Goal: Information Seeking & Learning: Learn about a topic

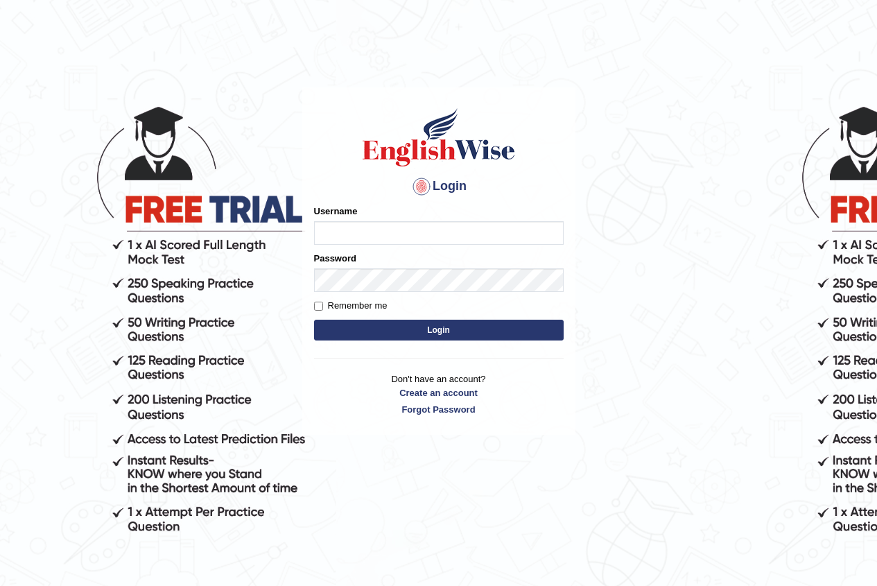
click at [350, 268] on div "Password" at bounding box center [439, 272] width 250 height 40
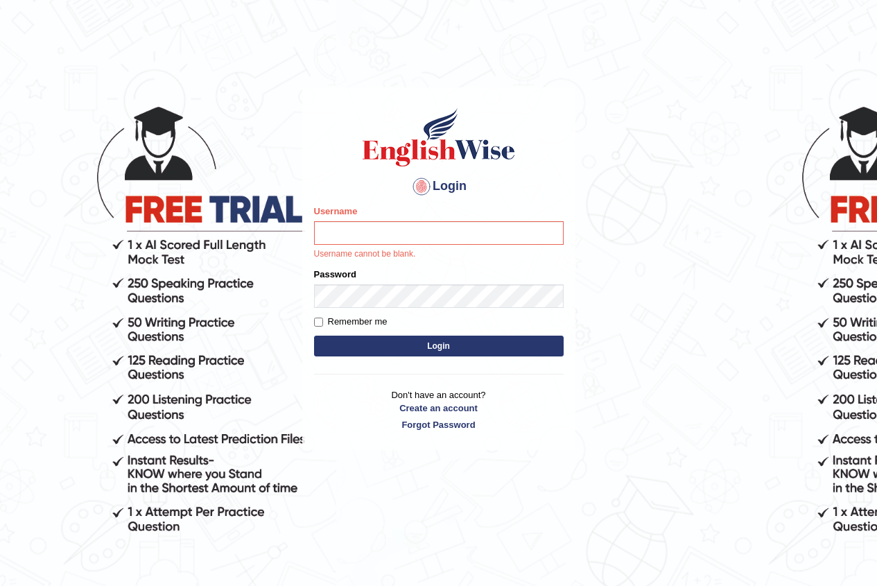
click at [350, 274] on label "Password" at bounding box center [335, 274] width 42 height 13
drag, startPoint x: 339, startPoint y: 203, endPoint x: 349, endPoint y: 223, distance: 23.0
click at [342, 212] on div "Login Please fix the following errors: Username Username cannot be blank. Passw…" at bounding box center [438, 268] width 273 height 363
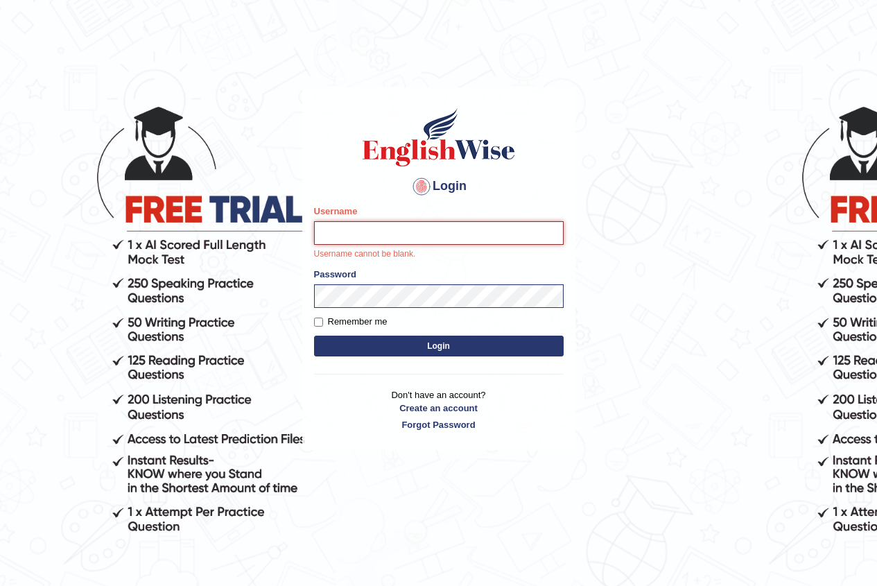
click at [351, 228] on input "Username" at bounding box center [439, 233] width 250 height 24
type input "MarinaS"
click at [437, 353] on div "Login Please fix the following errors: Username MarinaS Username cannot be blan…" at bounding box center [438, 268] width 273 height 363
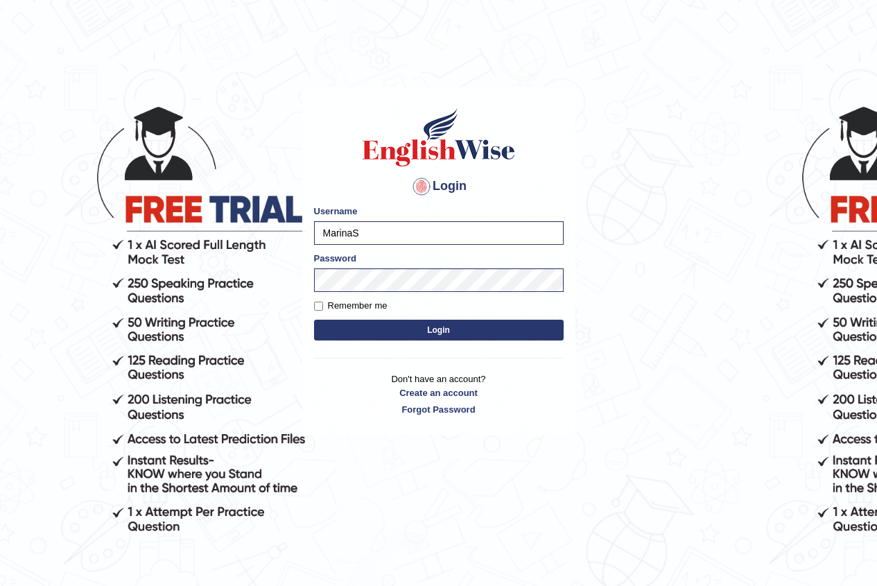
click at [399, 328] on button "Login" at bounding box center [439, 330] width 250 height 21
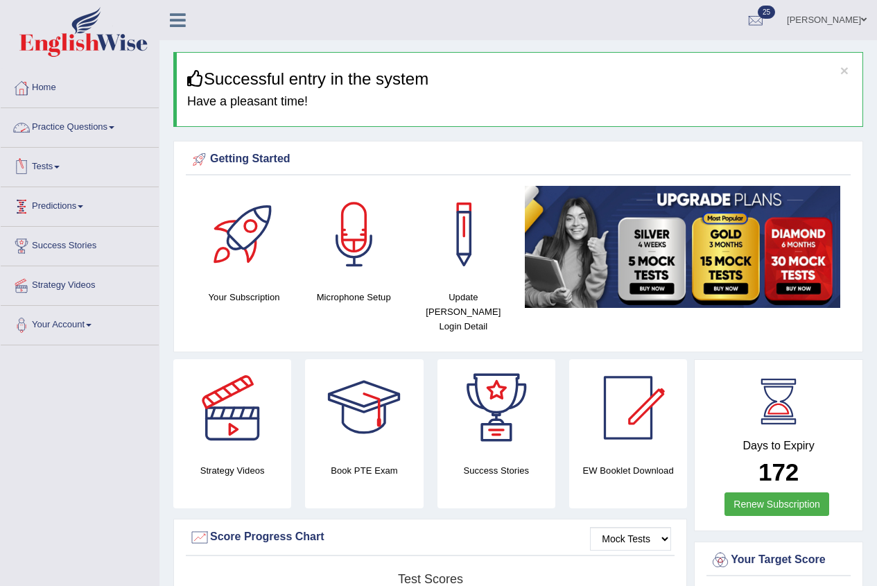
click at [60, 166] on span at bounding box center [57, 167] width 6 height 3
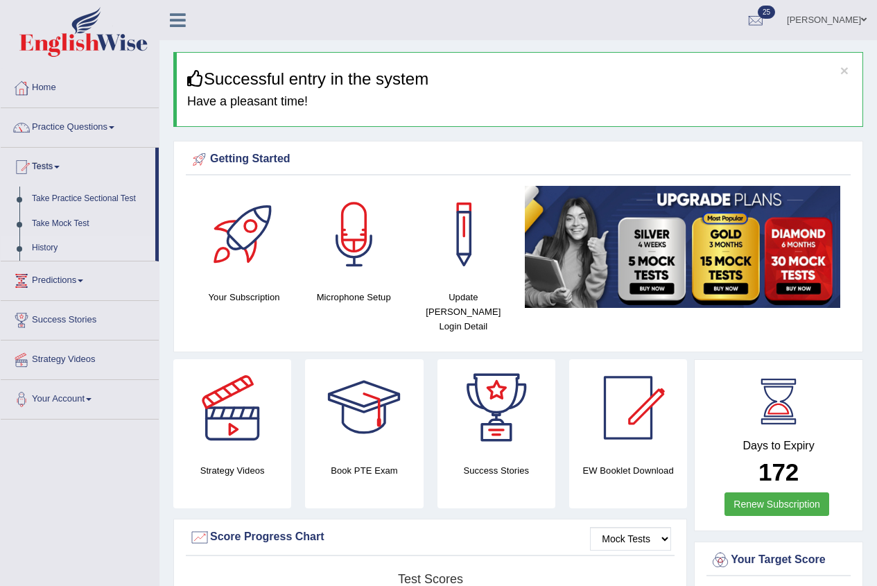
click at [43, 249] on link "History" at bounding box center [91, 248] width 130 height 25
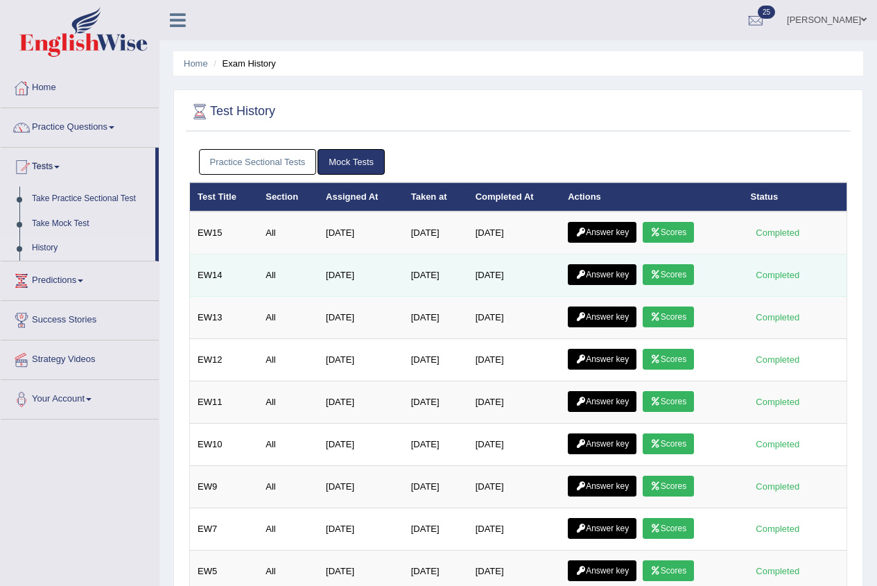
click at [680, 271] on link "Scores" at bounding box center [668, 274] width 51 height 21
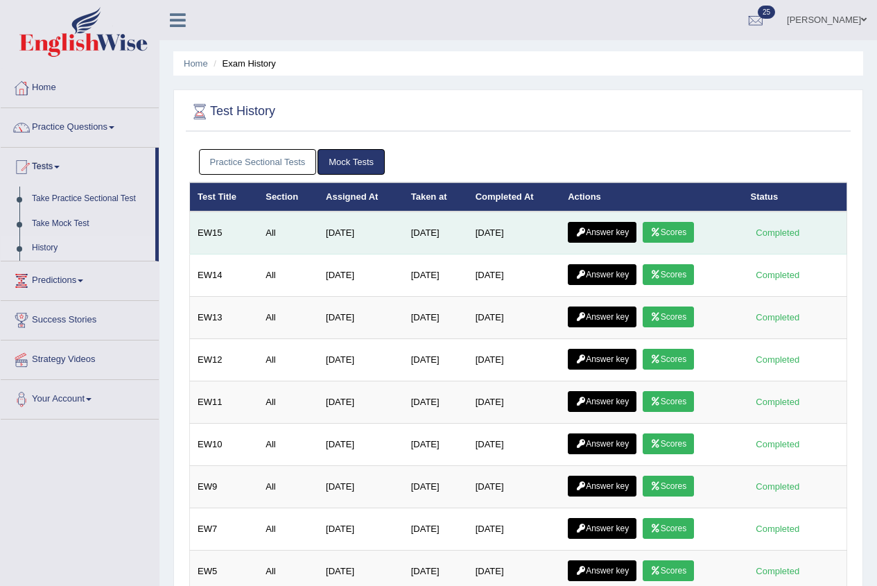
click at [676, 228] on link "Scores" at bounding box center [668, 232] width 51 height 21
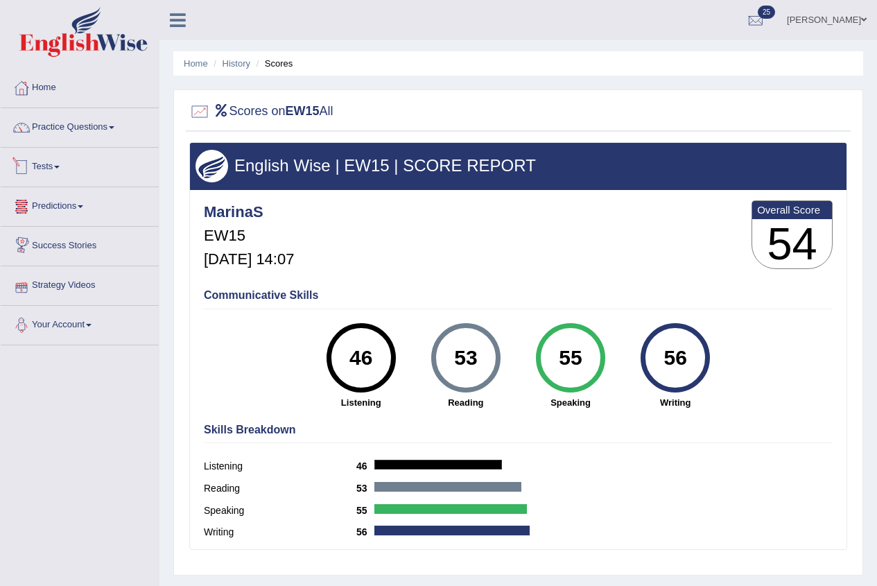
click at [34, 170] on link "Tests" at bounding box center [80, 165] width 158 height 35
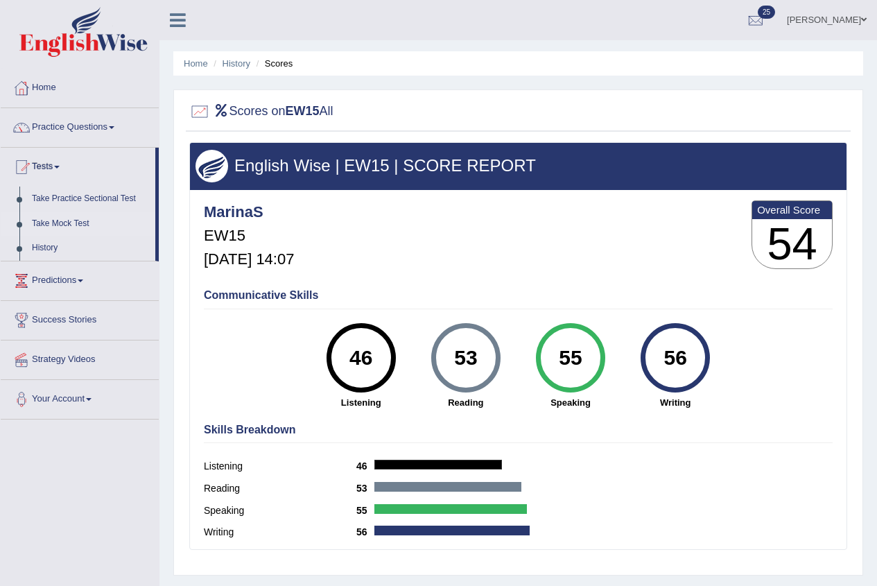
click at [54, 223] on link "Take Mock Test" at bounding box center [91, 224] width 130 height 25
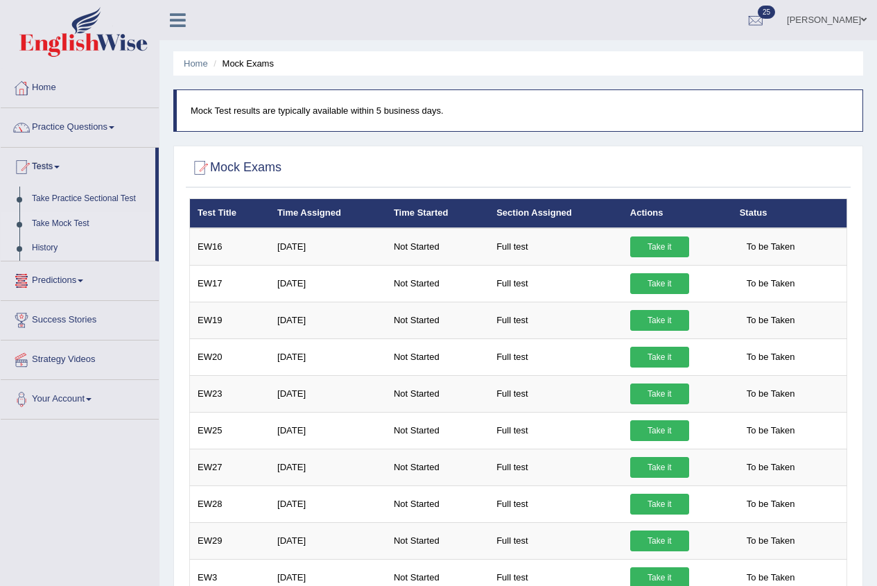
click at [42, 246] on link "History" at bounding box center [91, 248] width 130 height 25
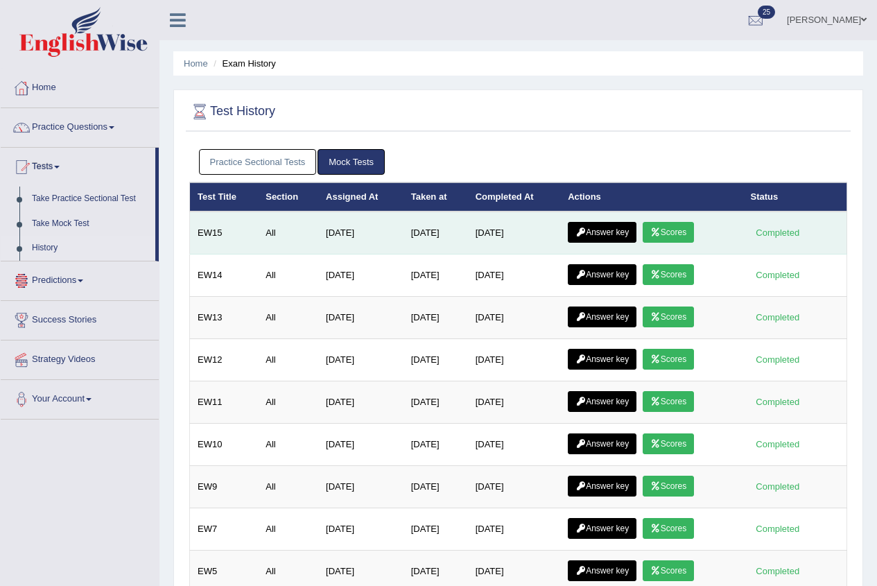
click at [594, 238] on link "Answer key" at bounding box center [602, 232] width 69 height 21
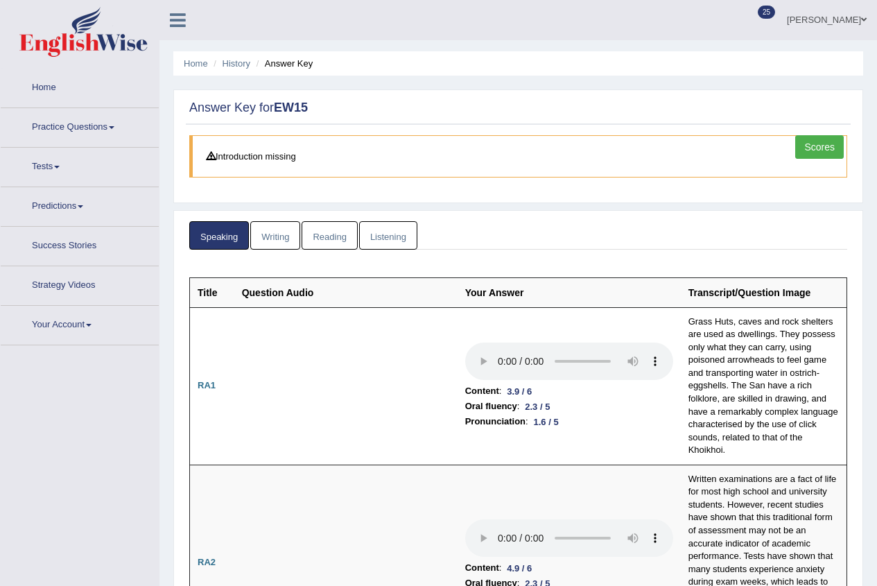
click at [406, 244] on link "Listening" at bounding box center [388, 235] width 58 height 28
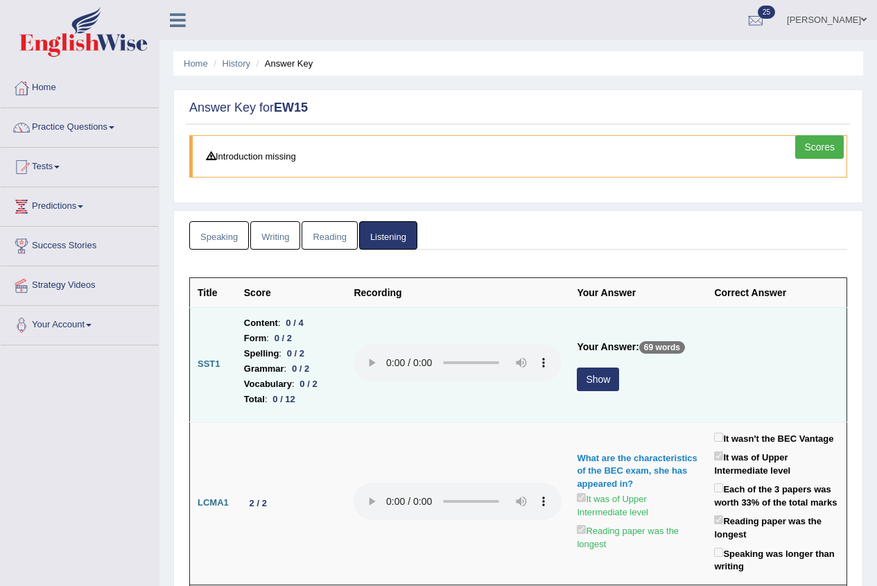
click at [587, 375] on button "Show" at bounding box center [598, 380] width 42 height 24
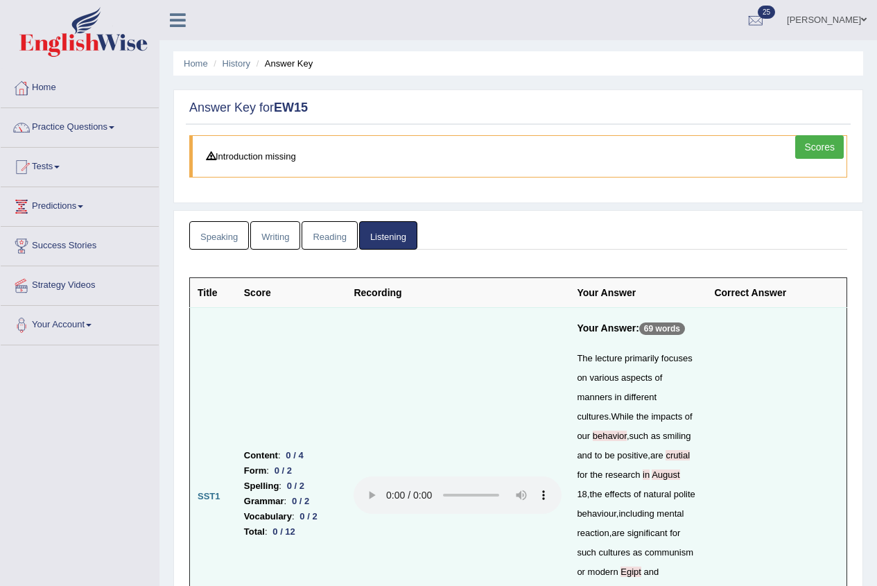
click at [313, 238] on link "Reading" at bounding box center [329, 235] width 55 height 28
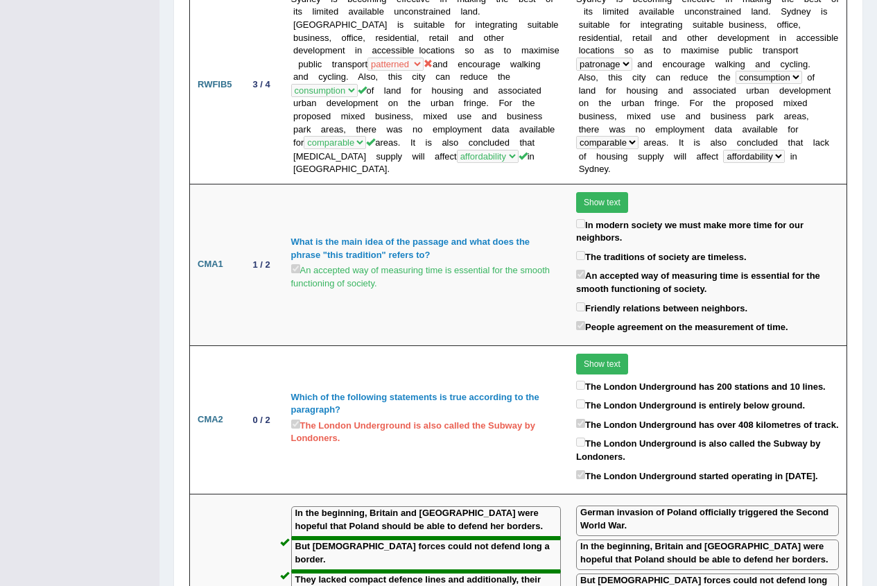
scroll to position [1179, 0]
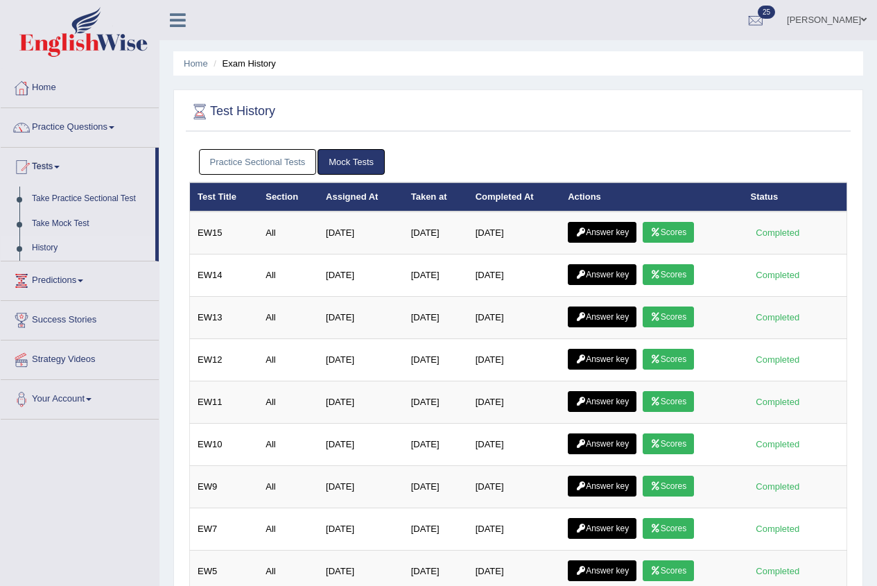
click at [579, 91] on div "Test History Practice Sectional Tests Mock Tests Test Title Section Assigned At…" at bounding box center [518, 396] width 690 height 614
click at [853, 15] on link "Marina Shchuklinova" at bounding box center [827, 18] width 101 height 36
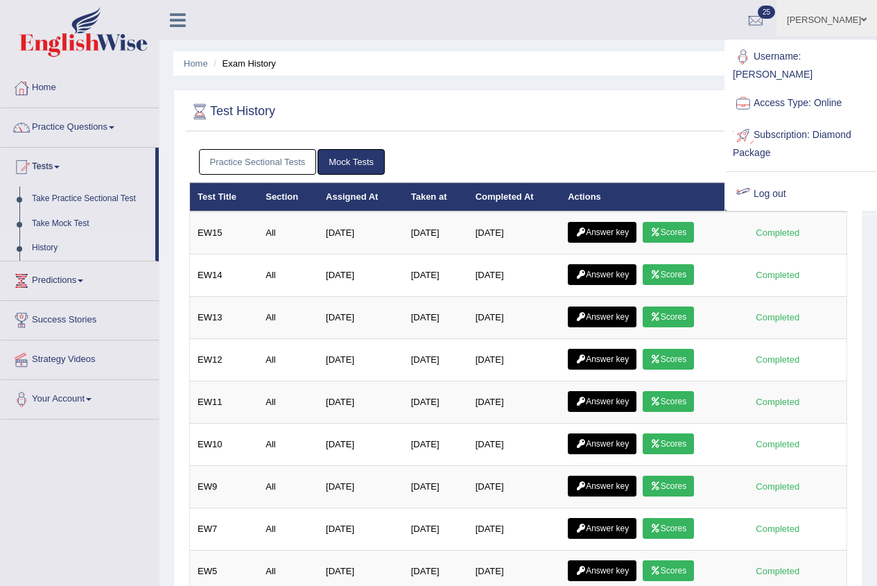
click at [769, 178] on link "Log out" at bounding box center [801, 194] width 150 height 32
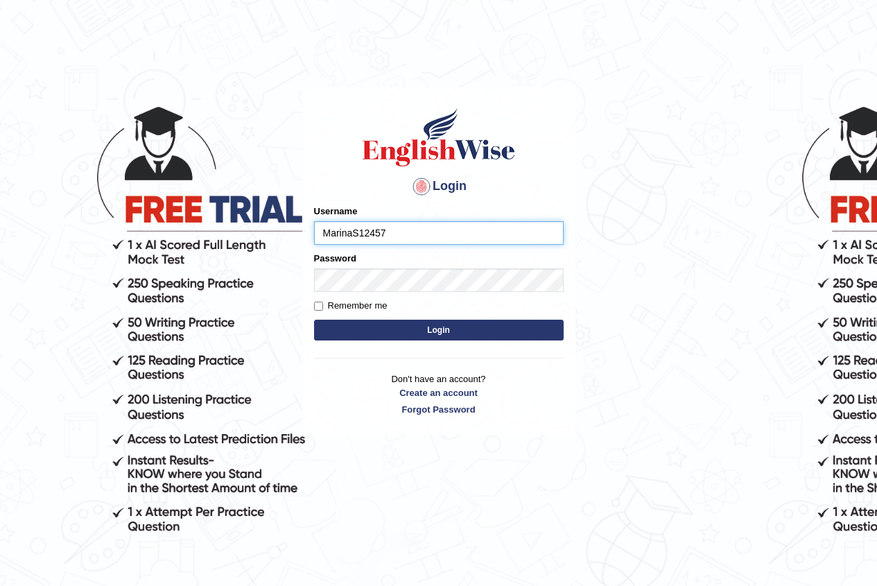
type input "MarinaS124578"
click at [393, 228] on input "MarinaS124578" at bounding box center [439, 233] width 250 height 24
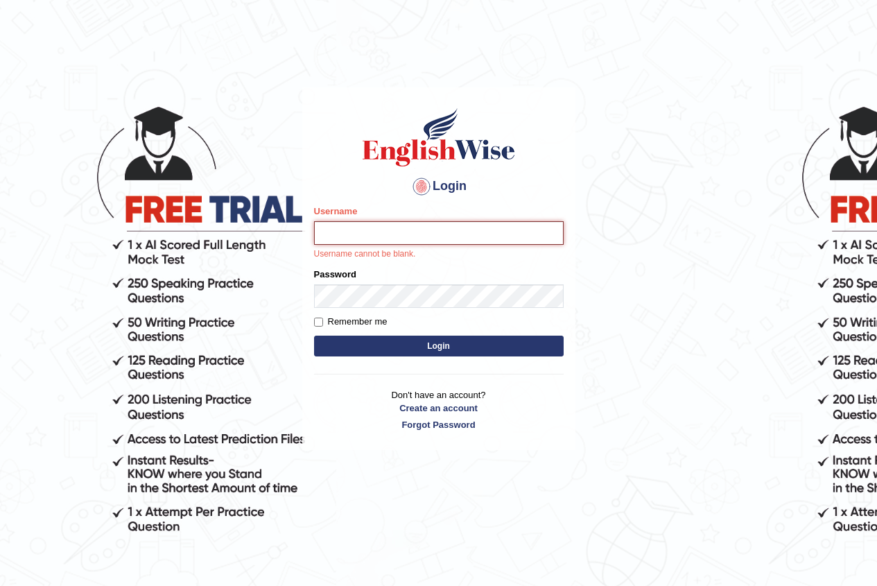
click at [329, 229] on input "Username" at bounding box center [439, 233] width 250 height 24
type input "MarinaS"
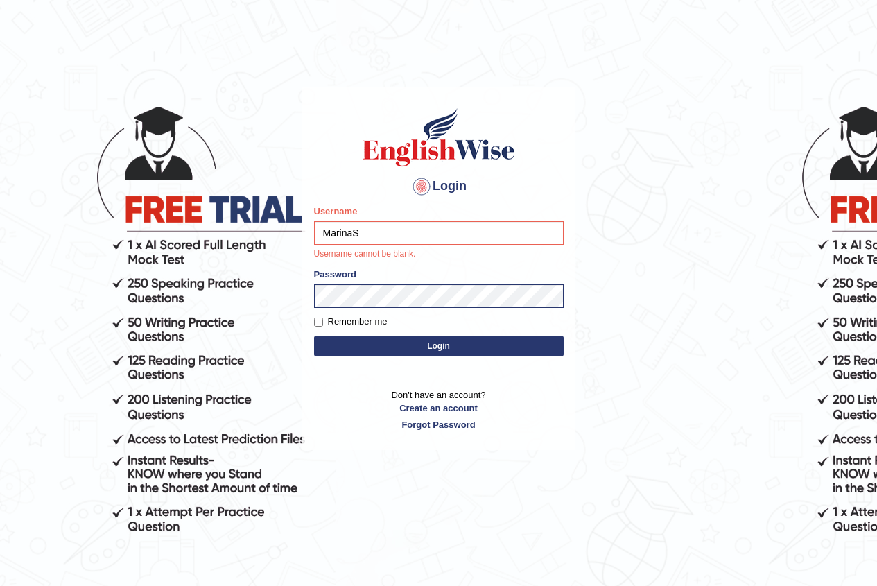
click at [401, 341] on button "Login" at bounding box center [439, 346] width 250 height 21
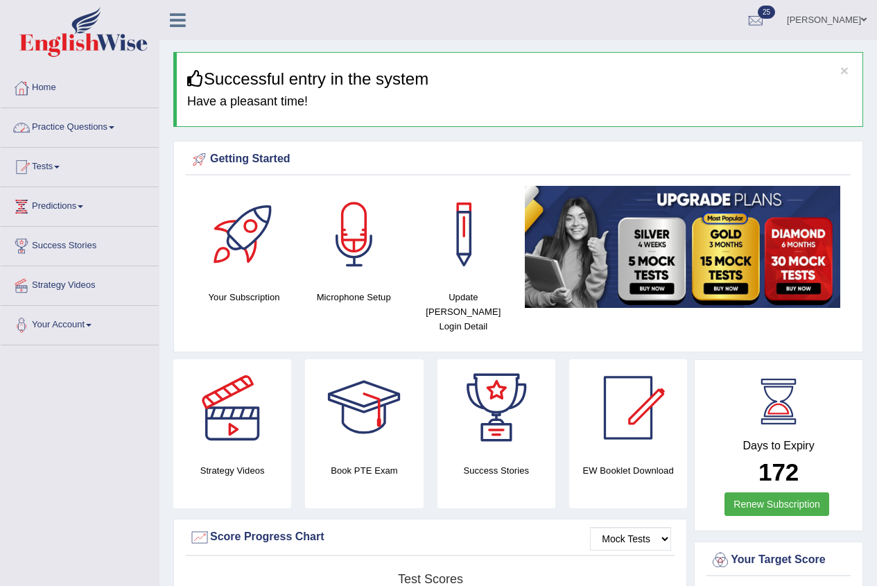
click at [49, 167] on link "Tests" at bounding box center [80, 165] width 158 height 35
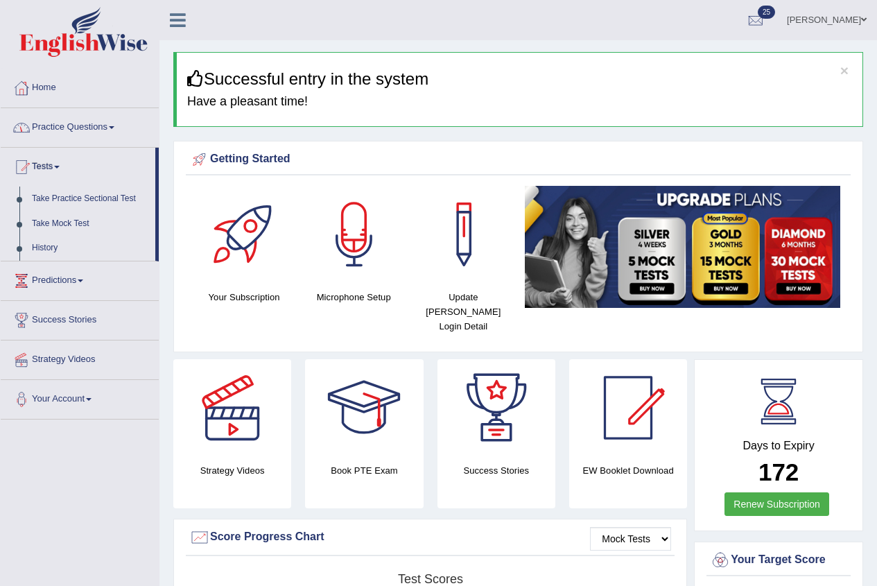
click at [53, 123] on link "Practice Questions" at bounding box center [80, 125] width 158 height 35
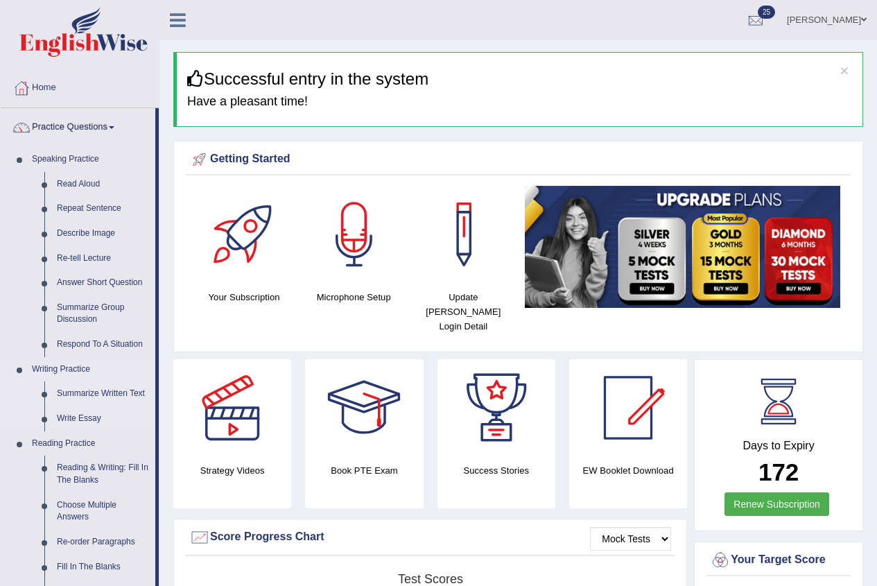
click at [71, 384] on link "Summarize Written Text" at bounding box center [103, 394] width 105 height 25
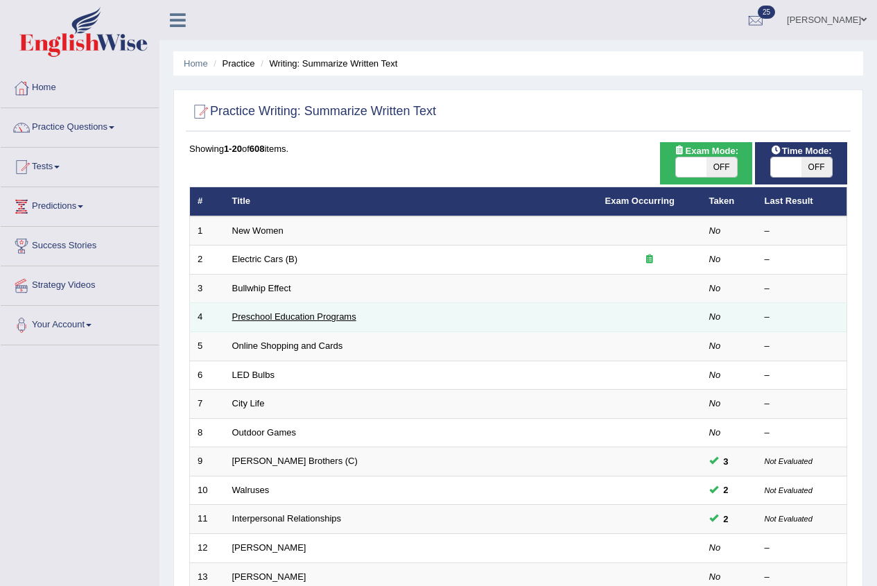
click at [263, 318] on link "Preschool Education Programs" at bounding box center [294, 316] width 124 height 10
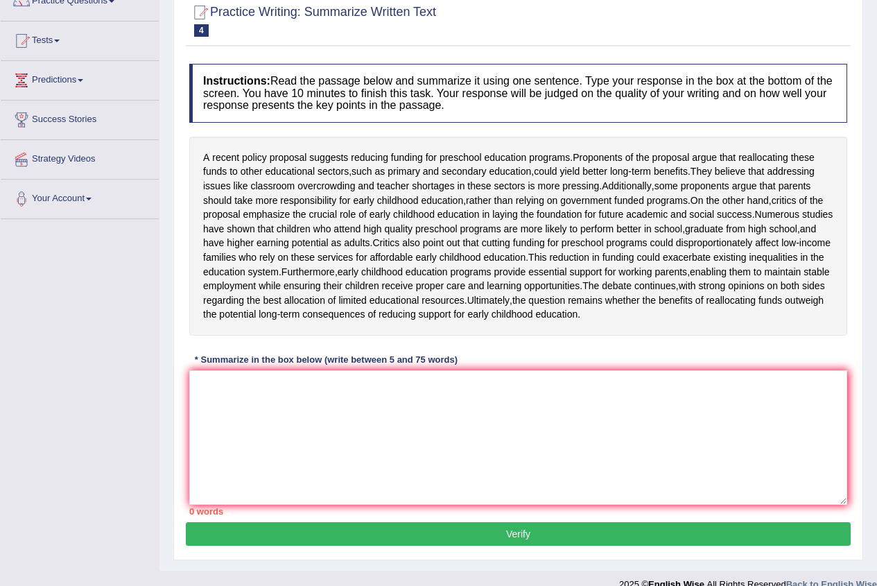
scroll to position [139, 0]
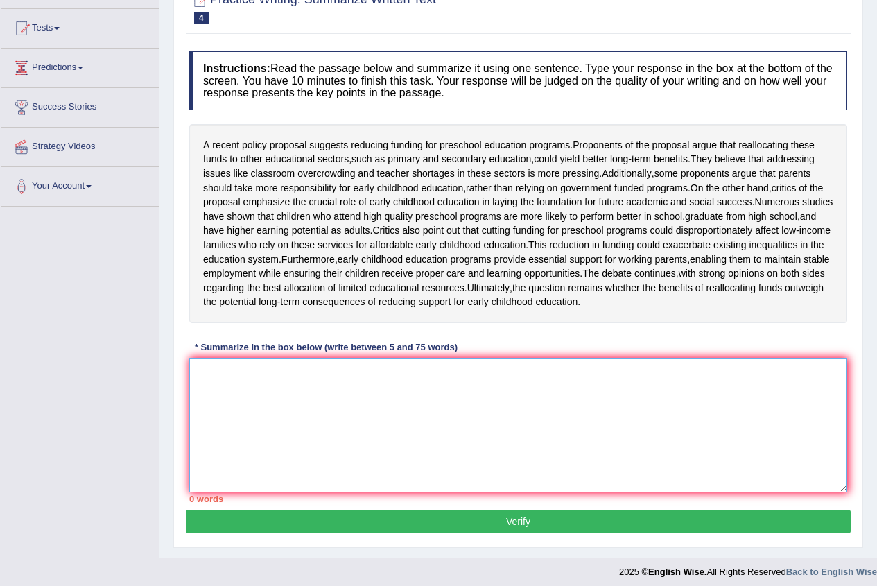
click at [289, 434] on textarea at bounding box center [518, 425] width 658 height 135
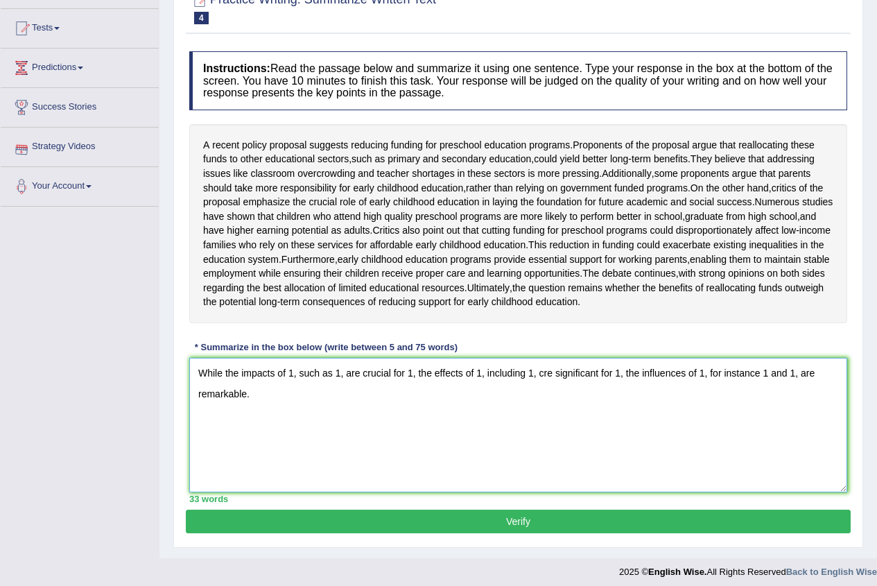
click at [340, 416] on textarea "While the impacts of 1, such as 1, are crucial for 1, the effects of 1, includi…" at bounding box center [518, 425] width 658 height 135
drag, startPoint x: 420, startPoint y: 415, endPoint x: 438, endPoint y: 406, distance: 19.9
click at [438, 406] on textarea "While the impacts of 1, such as 1 and 1, are crucial for 1, the effects of 1, i…" at bounding box center [518, 425] width 658 height 135
click at [539, 409] on textarea "While the impacts of 1, such as 1 and 1, are crucial, the effects of 1, includi…" at bounding box center [518, 425] width 658 height 135
click at [572, 413] on textarea "While the impacts of 1, such as 1 and 1, are crucial, the effects of 1, includi…" at bounding box center [518, 425] width 658 height 135
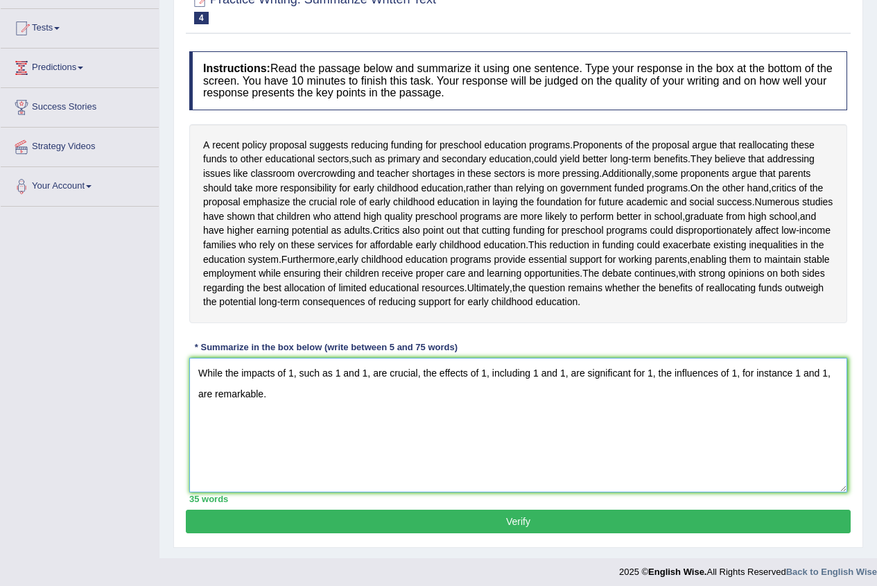
drag, startPoint x: 631, startPoint y: 414, endPoint x: 652, endPoint y: 417, distance: 21.0
click at [652, 417] on textarea "While the impacts of 1, such as 1 and 1, are crucial, the effects of 1, includi…" at bounding box center [518, 425] width 658 height 135
type textarea "While the impacts of 1, such as 1 and 1, are crucial, the effects of 1, includi…"
click at [452, 533] on button "Verify" at bounding box center [518, 522] width 665 height 24
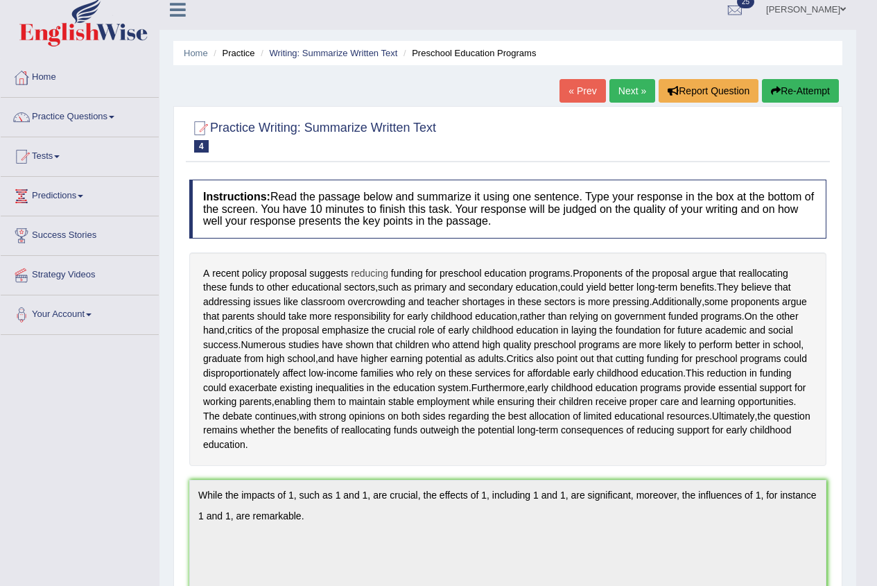
scroll to position [0, 0]
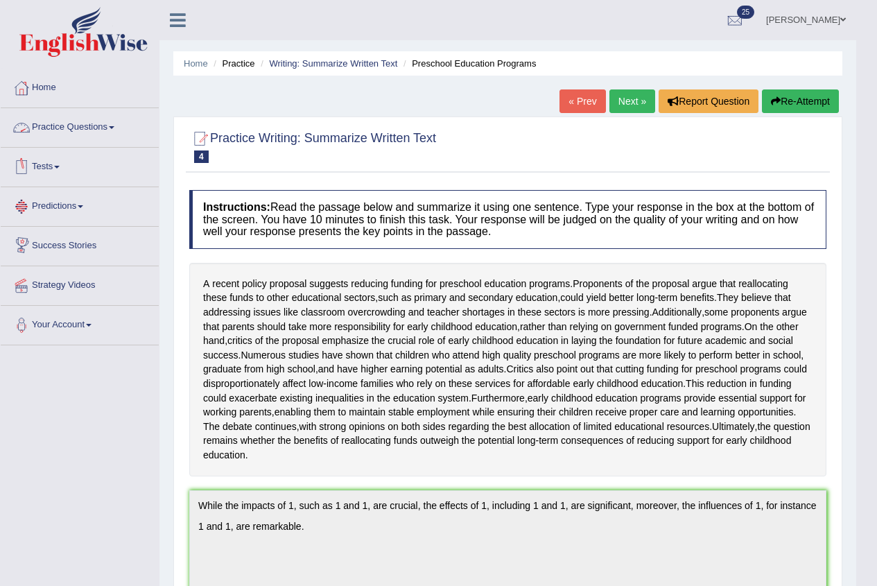
click at [40, 129] on link "Practice Questions" at bounding box center [80, 125] width 158 height 35
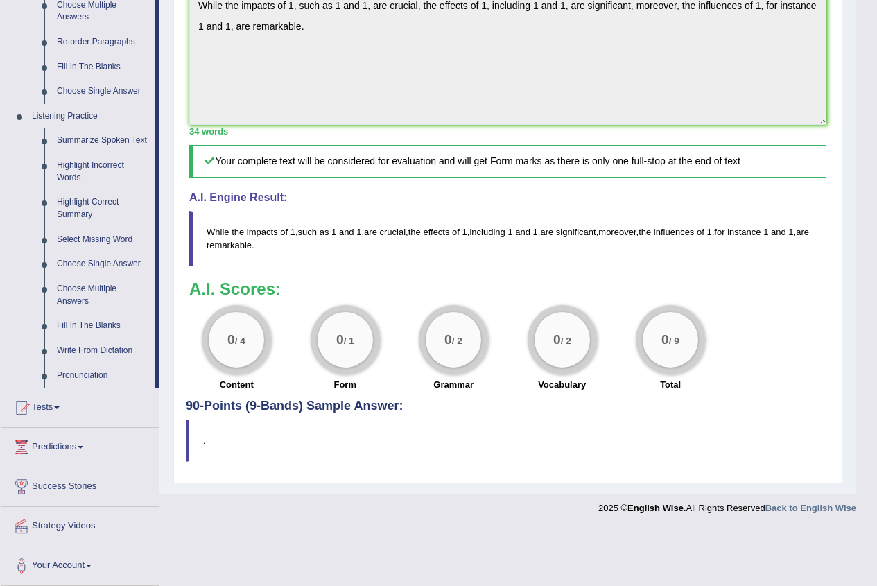
scroll to position [501, 0]
click at [50, 412] on link "Tests" at bounding box center [80, 405] width 158 height 35
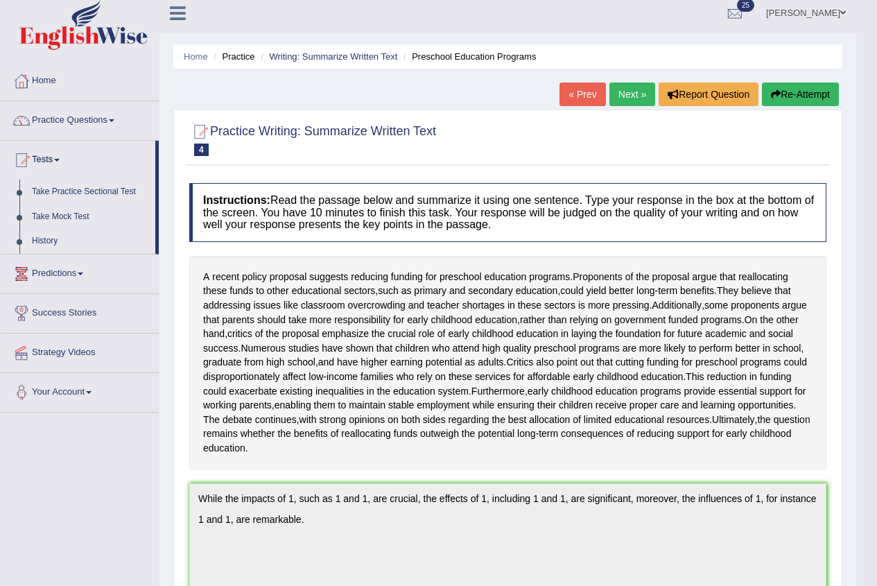
scroll to position [0, 0]
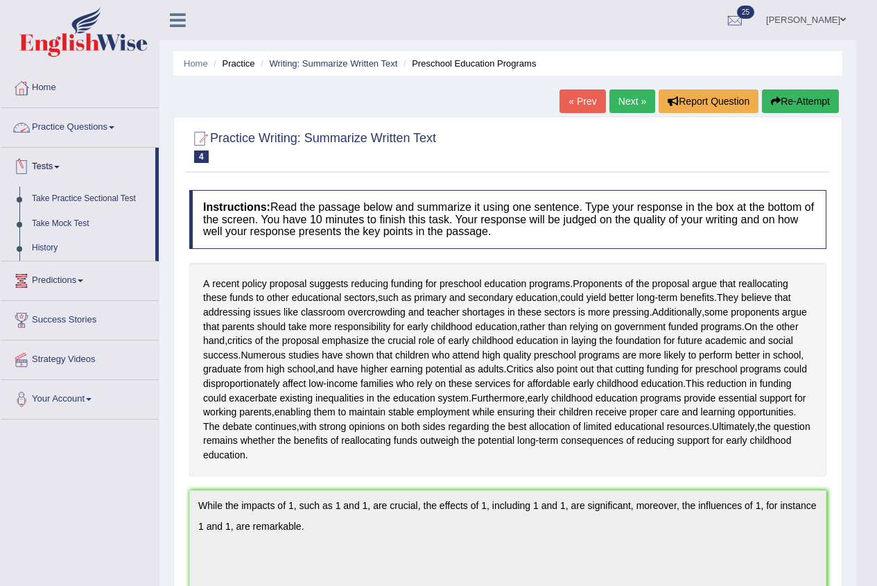
click at [74, 117] on link "Practice Questions" at bounding box center [80, 125] width 158 height 35
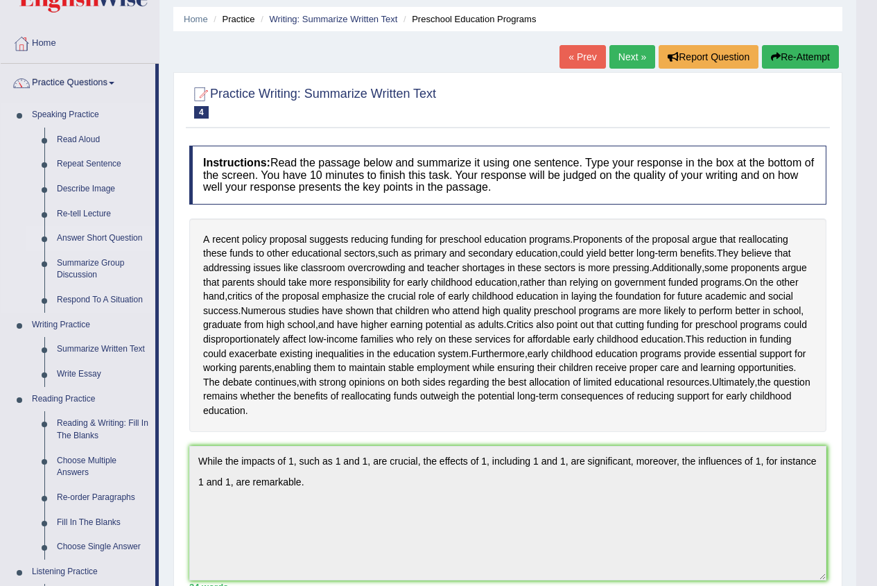
scroll to position [69, 0]
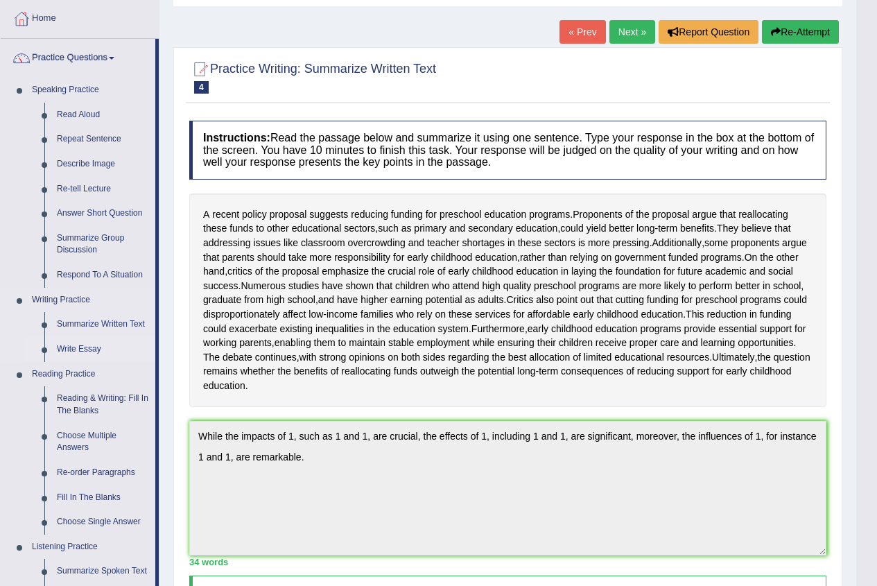
click at [85, 349] on link "Write Essay" at bounding box center [103, 349] width 105 height 25
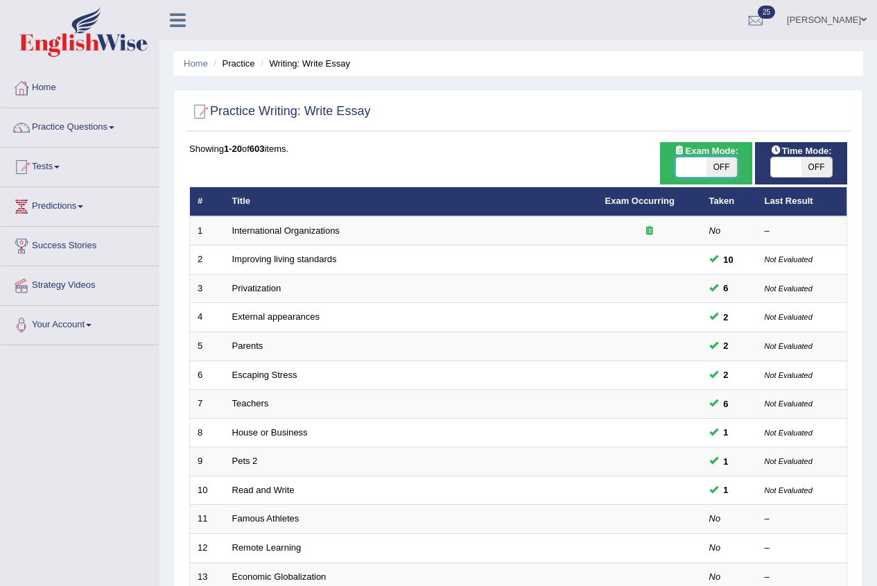
click at [701, 157] on span at bounding box center [691, 166] width 31 height 19
checkbox input "true"
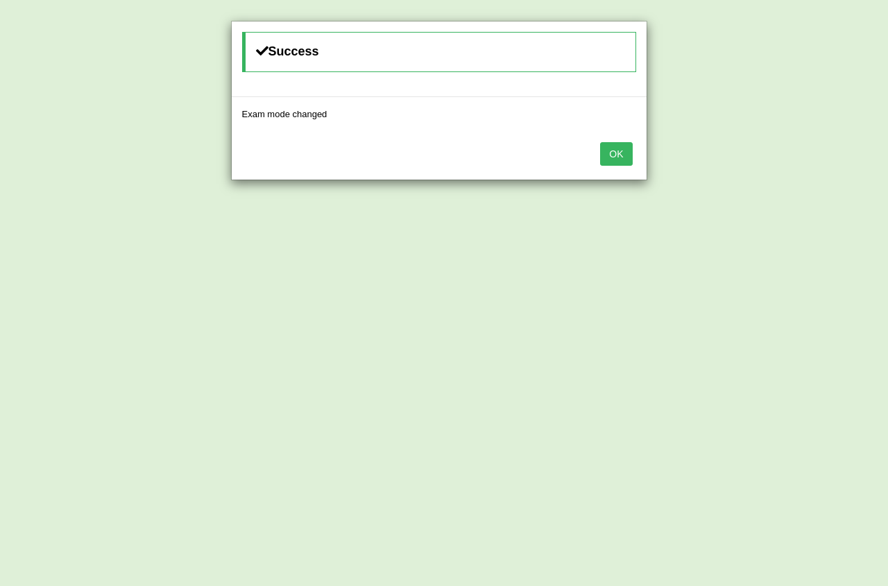
click at [634, 156] on div "OK" at bounding box center [439, 155] width 415 height 49
click at [617, 155] on button "OK" at bounding box center [616, 154] width 32 height 24
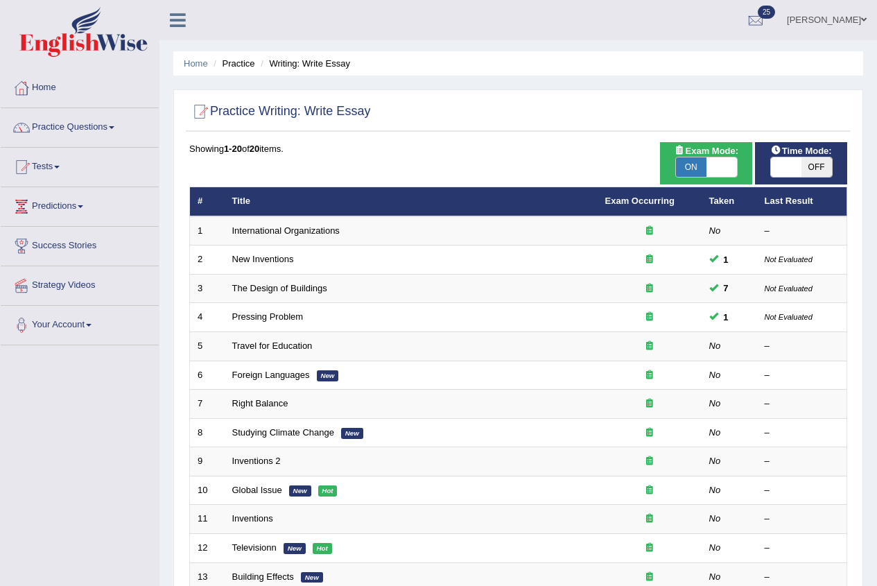
click at [804, 173] on span "OFF" at bounding box center [817, 166] width 31 height 19
checkbox input "true"
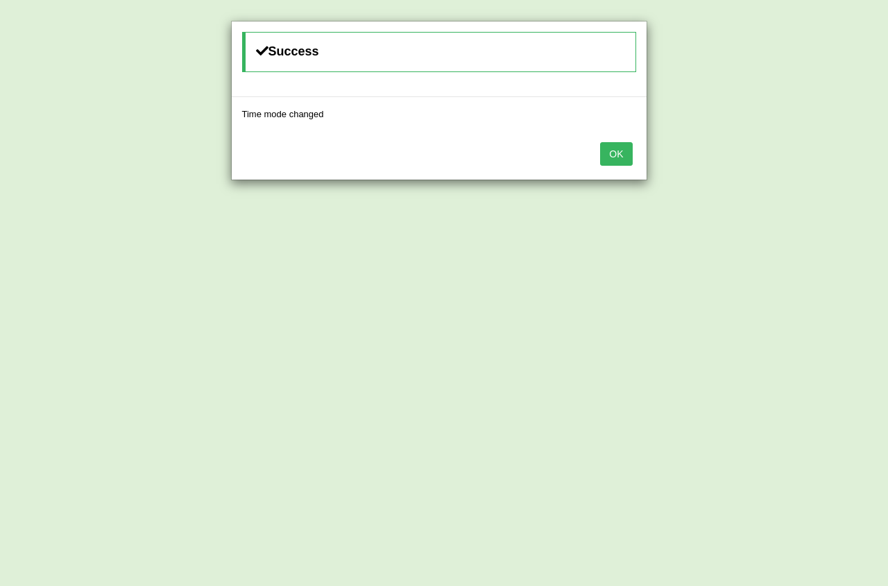
click at [619, 157] on button "OK" at bounding box center [616, 154] width 32 height 24
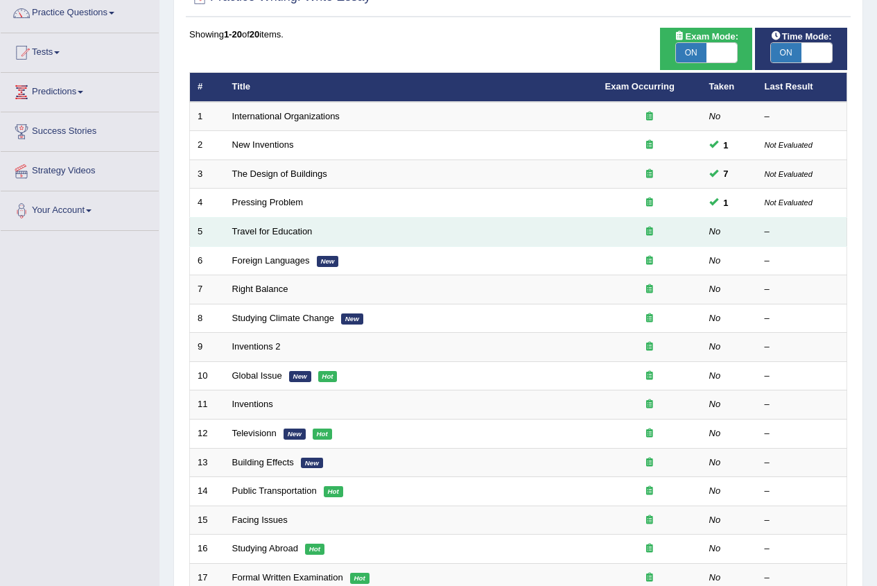
scroll to position [139, 0]
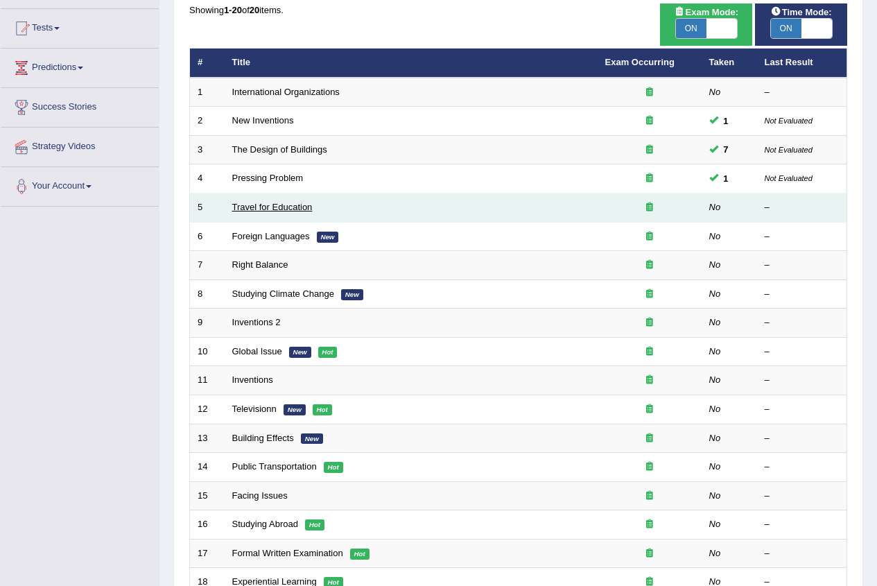
click at [255, 209] on link "Travel for Education" at bounding box center [272, 207] width 80 height 10
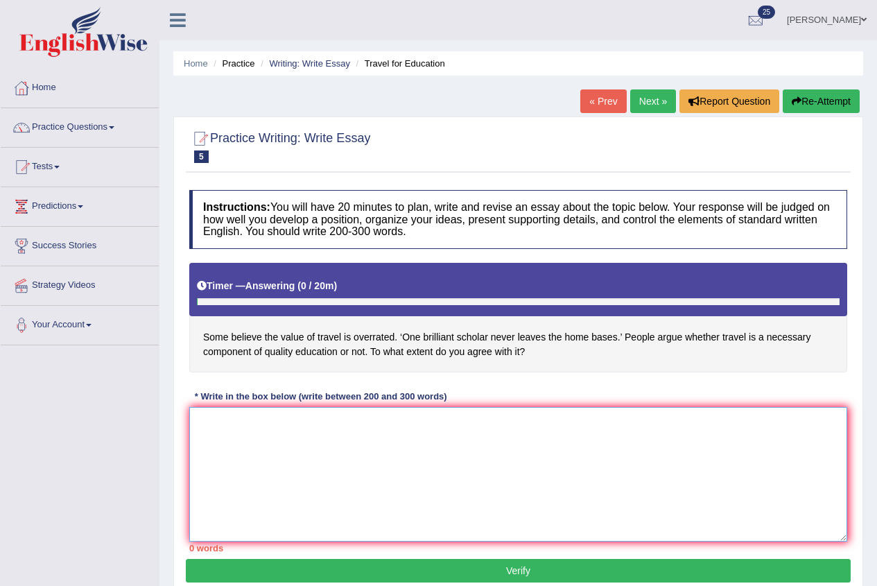
click at [295, 434] on textarea at bounding box center [518, 474] width 658 height 135
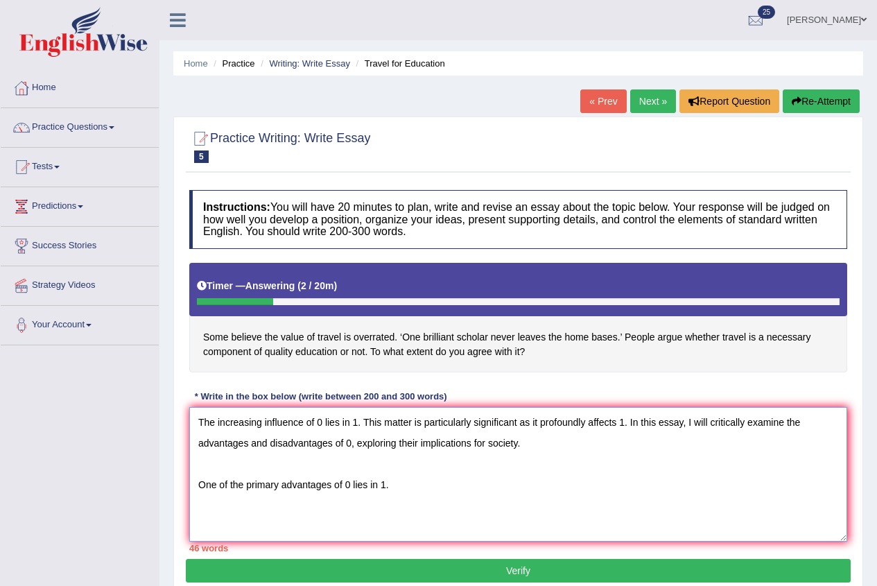
drag, startPoint x: 325, startPoint y: 418, endPoint x: 353, endPoint y: 400, distance: 33.5
click at [357, 418] on textarea "The increasing influence of 0 lies in 1. This matter is particularly significan…" at bounding box center [518, 474] width 658 height 135
click at [405, 478] on textarea "The increasing influence of 0 has ignited numerous discussions. This matter is …" at bounding box center [518, 474] width 658 height 135
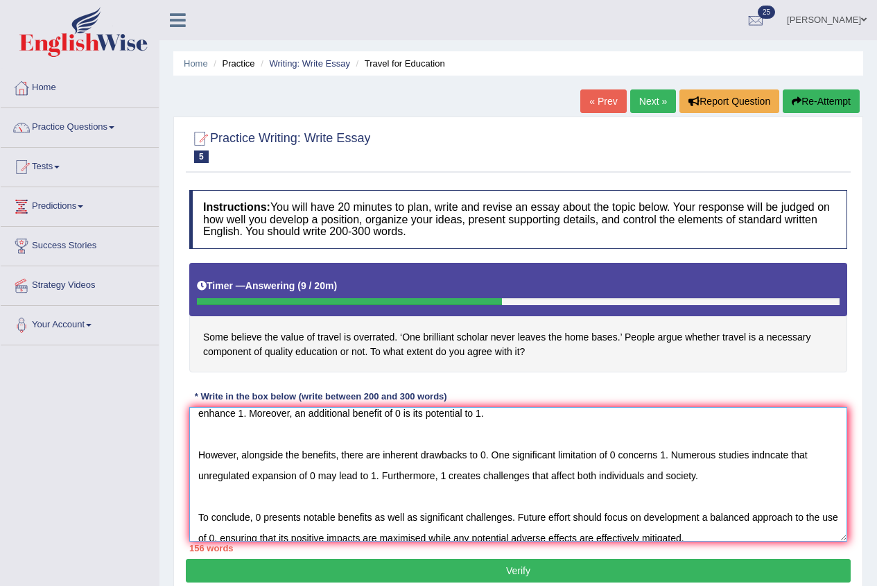
scroll to position [104, 0]
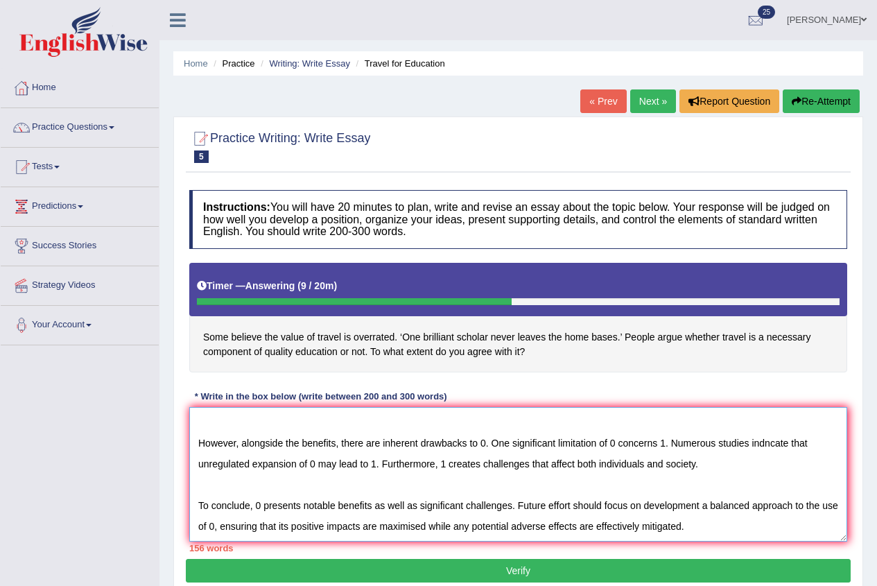
click at [769, 443] on textarea "The increasing influence of 0 has ignited numerous discussions. This matter is …" at bounding box center [518, 474] width 658 height 135
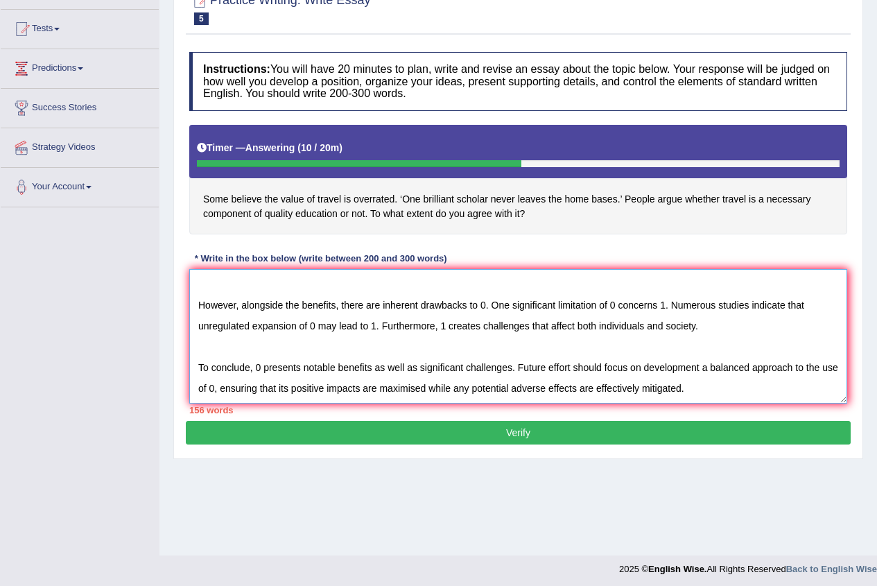
scroll to position [139, 0]
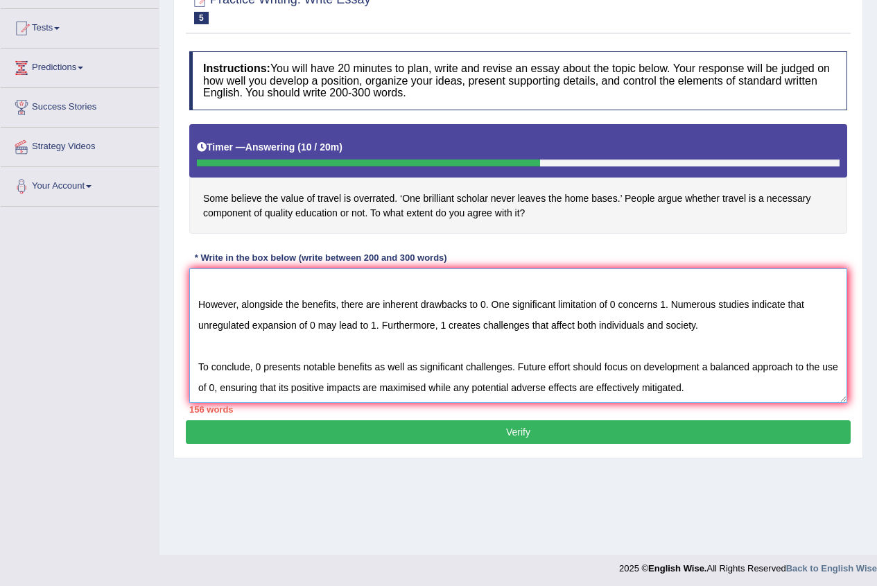
type textarea "The increasing influence of 0 has ignited numerous discussions. This matter is …"
click at [397, 425] on button "Verify" at bounding box center [518, 432] width 665 height 24
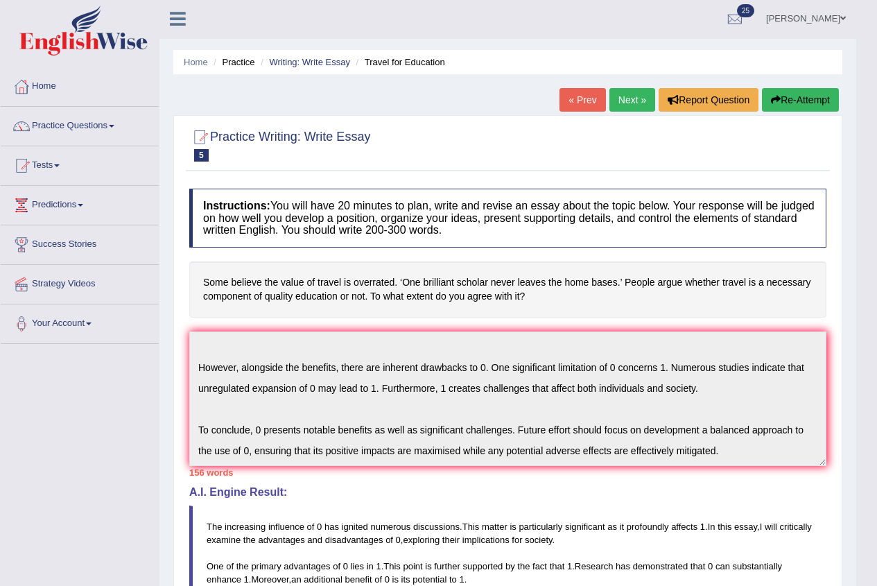
scroll to position [0, 0]
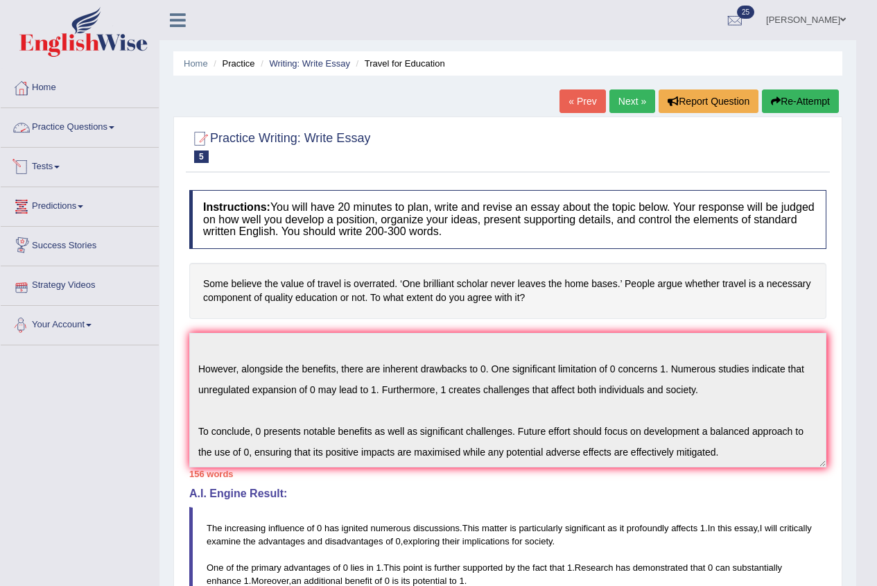
click at [54, 161] on link "Tests" at bounding box center [80, 165] width 158 height 35
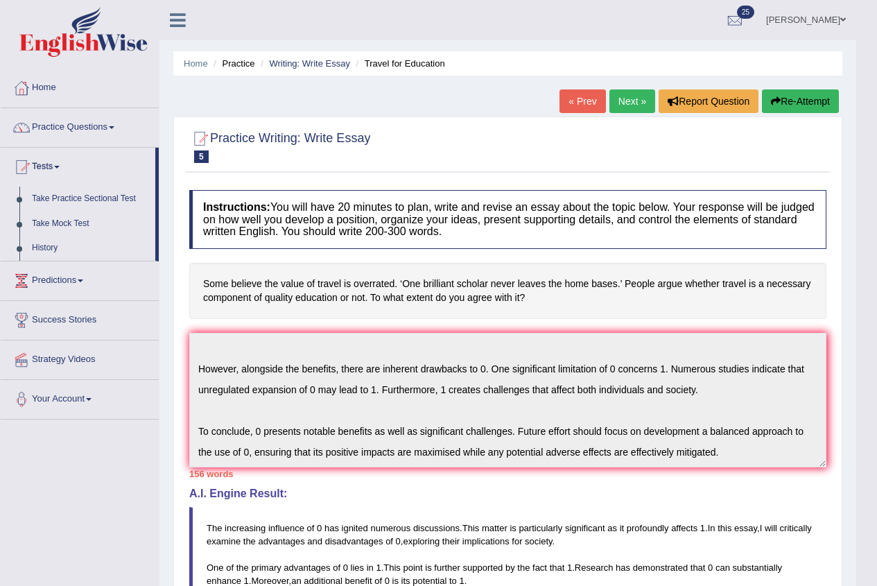
click at [55, 128] on link "Practice Questions" at bounding box center [80, 125] width 158 height 35
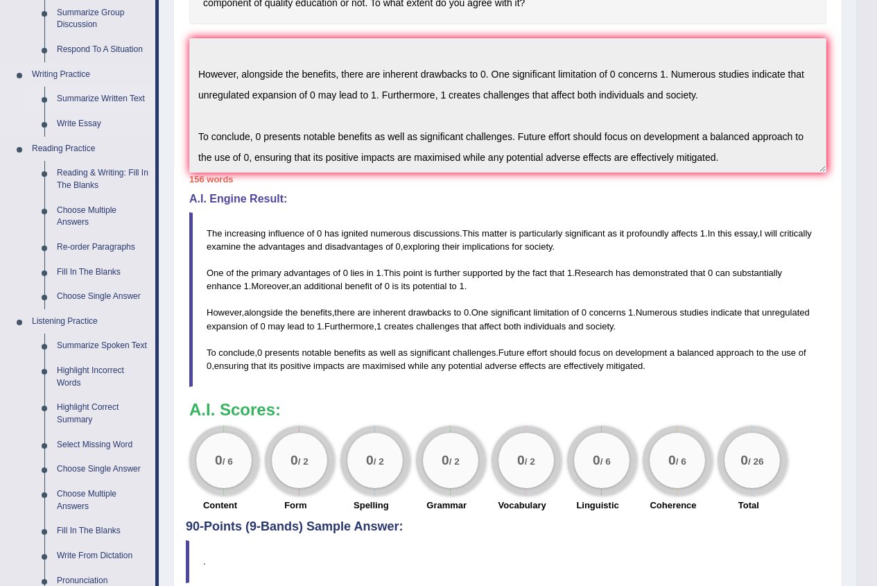
scroll to position [347, 0]
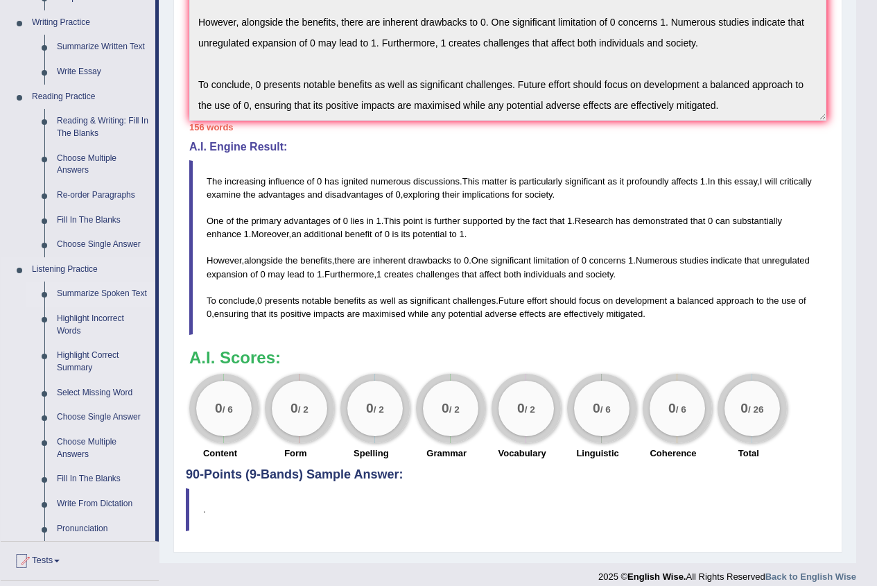
click at [74, 292] on link "Summarize Spoken Text" at bounding box center [103, 294] width 105 height 25
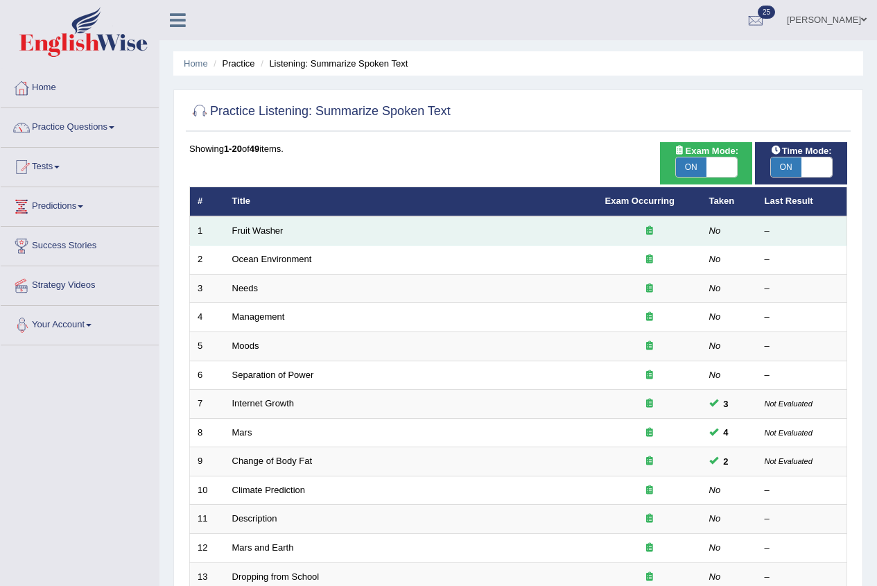
click at [264, 224] on td "Fruit Washer" at bounding box center [411, 230] width 373 height 29
click at [264, 231] on link "Fruit Washer" at bounding box center [257, 230] width 51 height 10
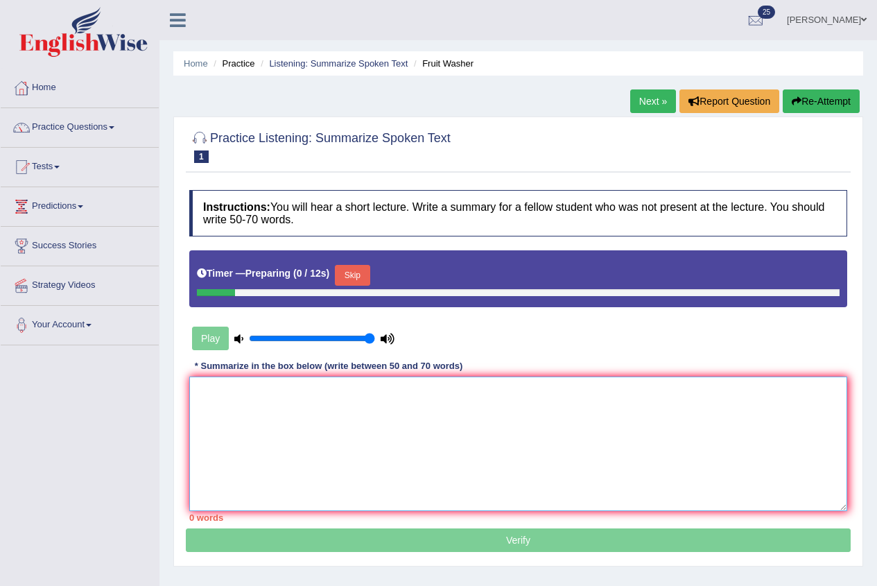
click at [246, 401] on textarea at bounding box center [518, 444] width 658 height 135
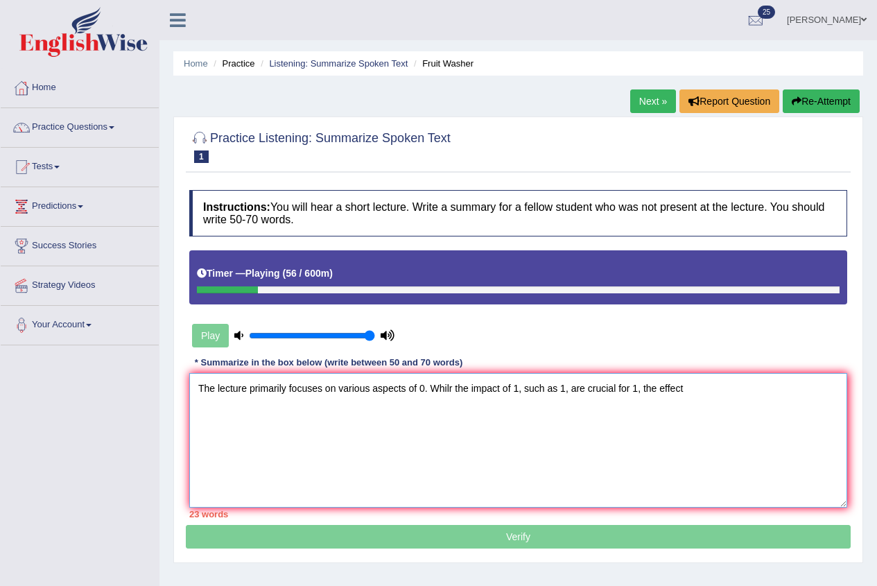
drag, startPoint x: 572, startPoint y: 391, endPoint x: 584, endPoint y: 388, distance: 12.8
click at [584, 388] on textarea "The lecture primarily focuses on various aspects of 0. Whilr the impact of 1, s…" at bounding box center [518, 440] width 658 height 135
click at [725, 400] on textarea "The lecture primarily focuses on various aspects of 0. Whilr the impact of 1, s…" at bounding box center [518, 440] width 658 height 135
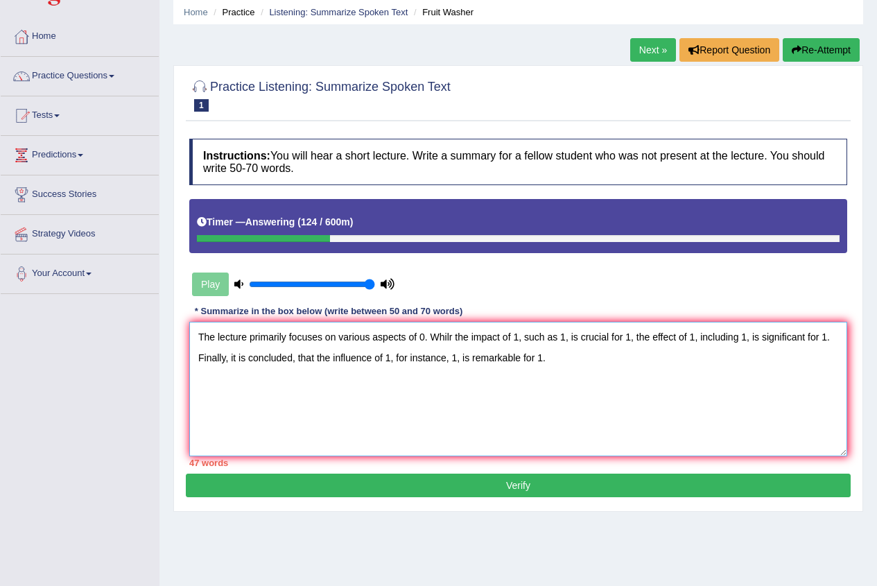
scroll to position [139, 0]
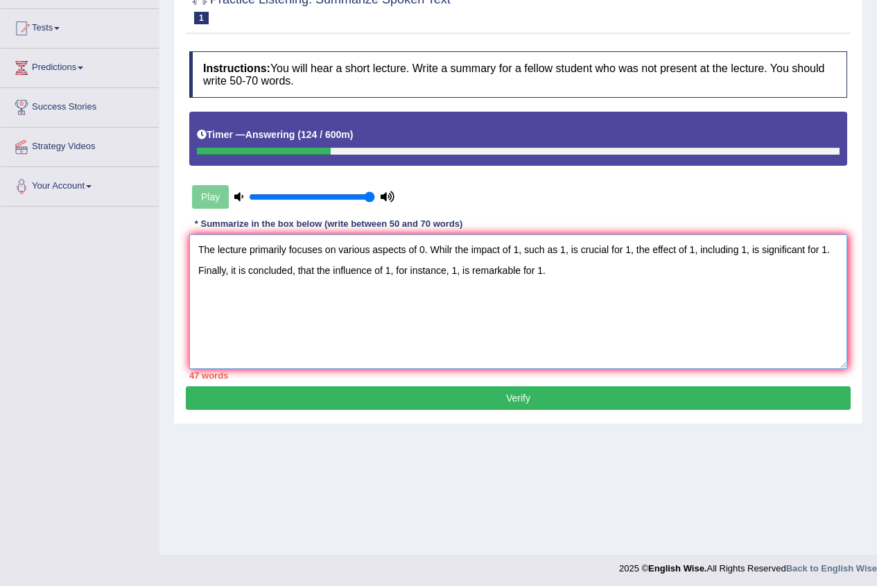
type textarea "The lecture primarily focuses on various aspects of 0. Whilr the impact of 1, s…"
click at [506, 399] on button "Verify" at bounding box center [518, 398] width 665 height 24
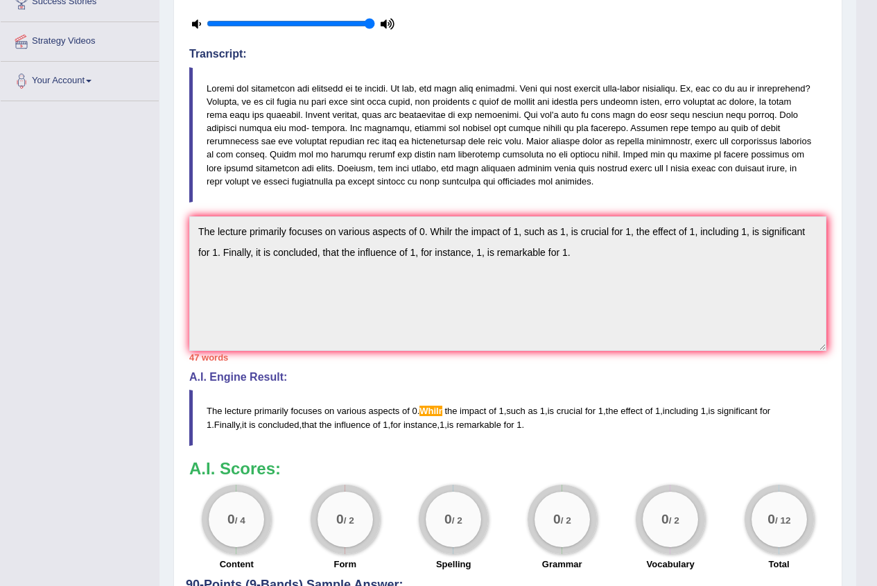
scroll to position [277, 0]
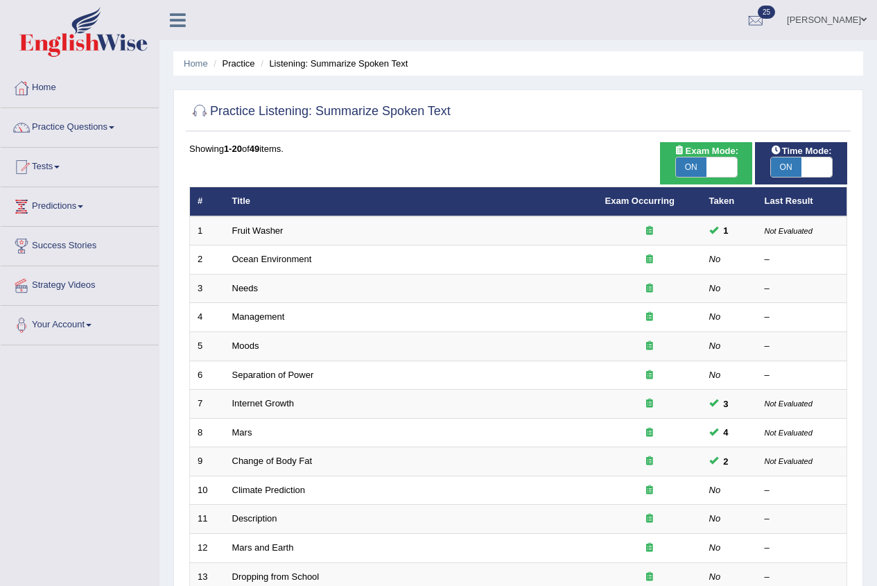
click at [837, 22] on link "Marina Shchuklinova" at bounding box center [827, 18] width 101 height 36
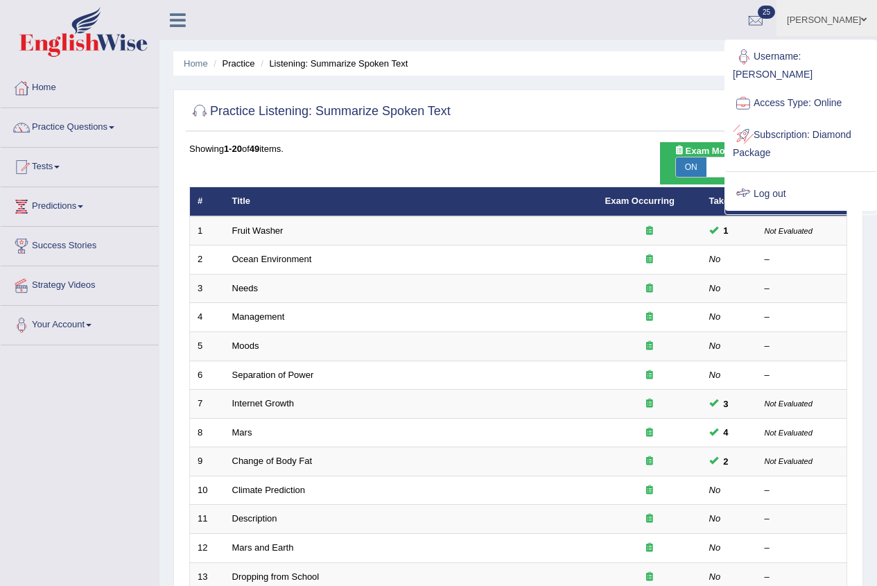
click at [761, 180] on link "Log out" at bounding box center [801, 194] width 150 height 32
